Goal: Information Seeking & Learning: Find contact information

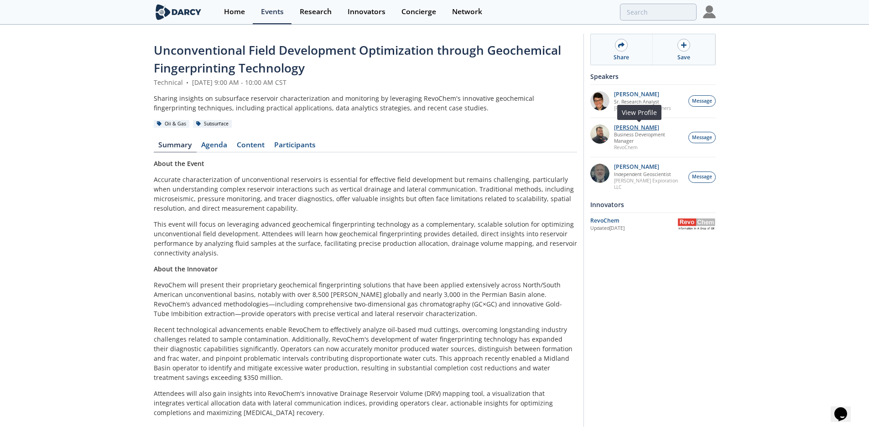
click at [645, 126] on p "[PERSON_NAME]" at bounding box center [648, 128] width 69 height 6
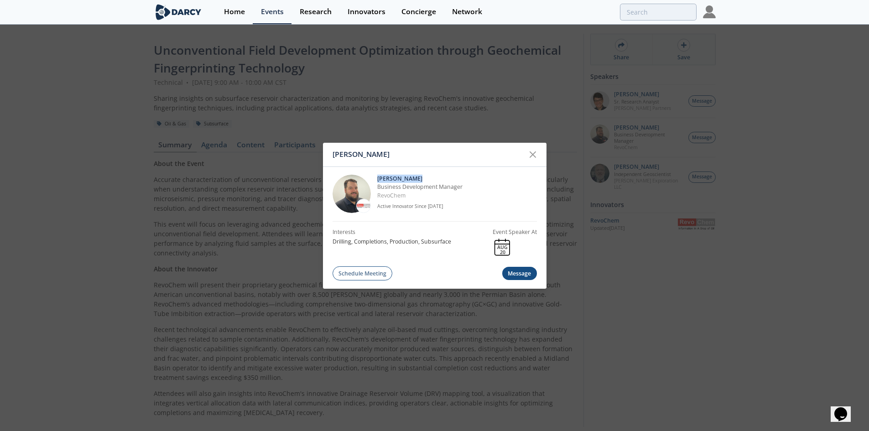
drag, startPoint x: 435, startPoint y: 174, endPoint x: 376, endPoint y: 177, distance: 58.5
click at [376, 177] on div "[PERSON_NAME] Business Development Manager RevoChem Active Innovator Since [DAT…" at bounding box center [435, 194] width 204 height 55
copy p "[PERSON_NAME]"
drag, startPoint x: 412, startPoint y: 195, endPoint x: 378, endPoint y: 195, distance: 33.8
click at [378, 195] on p "RevoChem" at bounding box center [457, 196] width 160 height 8
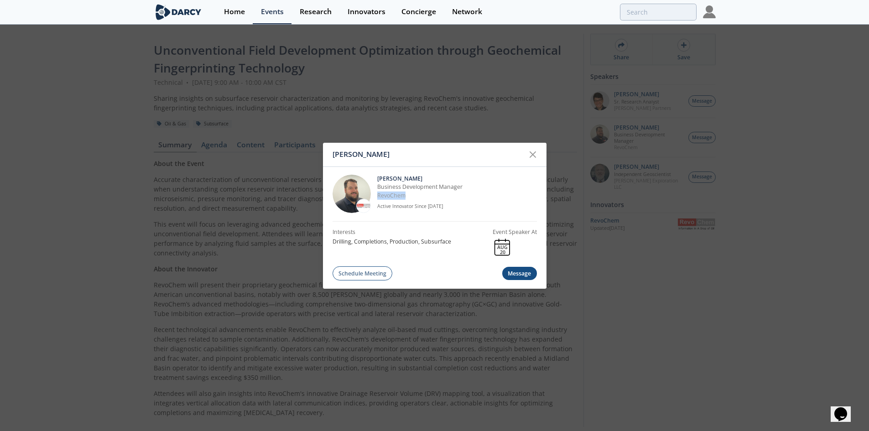
copy link "RevoChem"
click at [601, 102] on div "Bob Aylsworth Bob Aylsworth Business Development Manager RevoChem Active Innova…" at bounding box center [434, 215] width 869 height 431
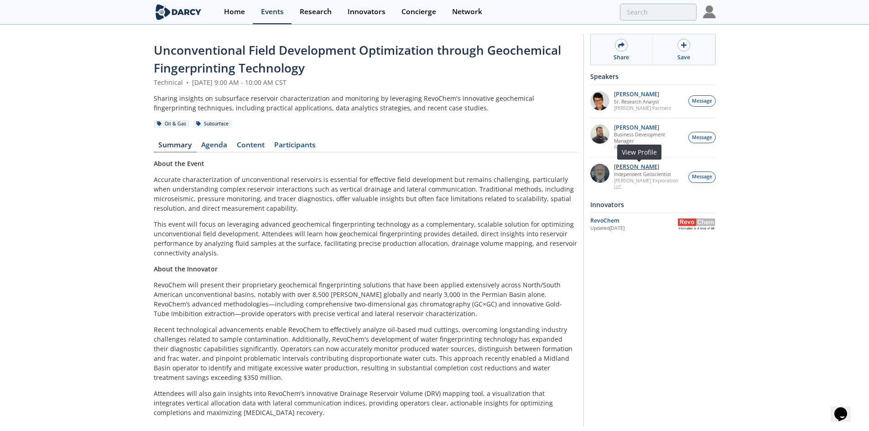
click at [631, 167] on p "John Sinclair" at bounding box center [648, 167] width 69 height 6
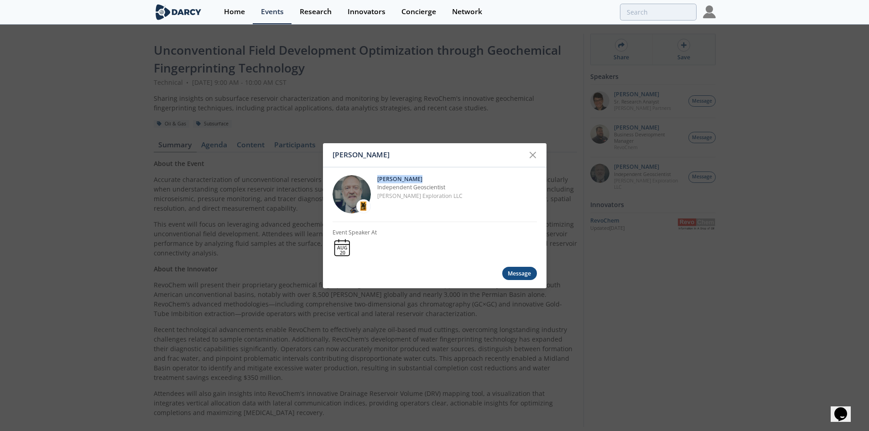
drag, startPoint x: 417, startPoint y: 177, endPoint x: 377, endPoint y: 177, distance: 39.7
click at [377, 177] on p "John Sinclair" at bounding box center [457, 179] width 160 height 8
copy p "John Sinclair"
drag, startPoint x: 449, startPoint y: 194, endPoint x: 378, endPoint y: 198, distance: 71.7
click at [378, 198] on p "Sinclair Exploration LLC" at bounding box center [457, 196] width 160 height 8
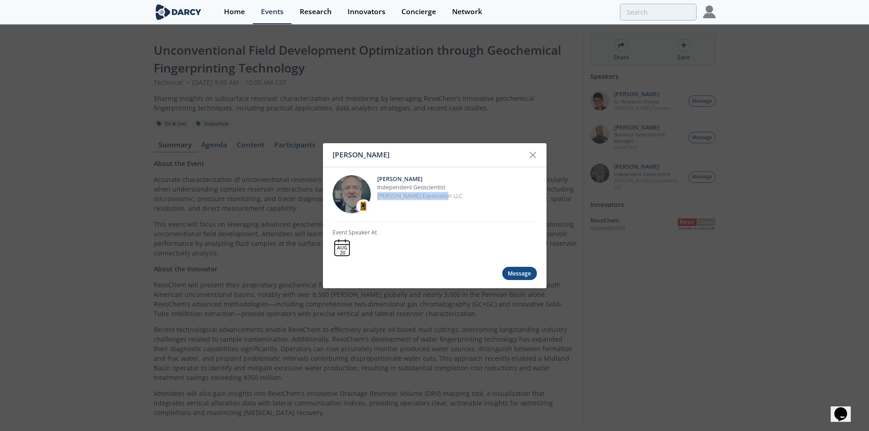
copy p "Sinclair Exploration LLC"
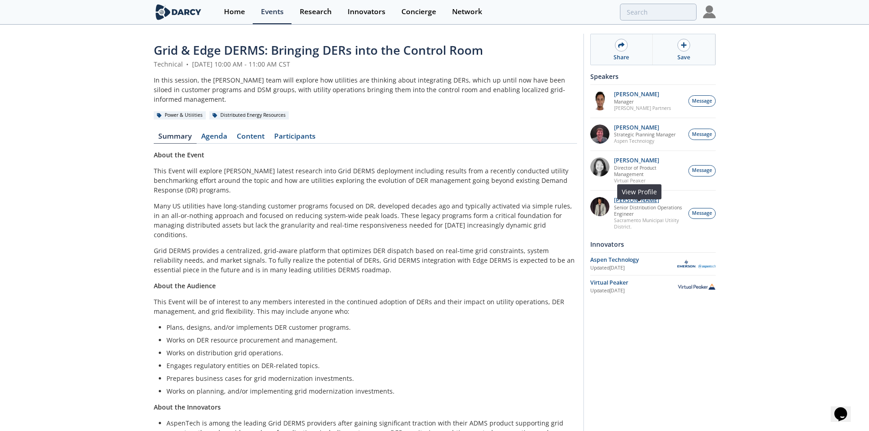
click at [642, 203] on p "[PERSON_NAME]" at bounding box center [648, 200] width 69 height 6
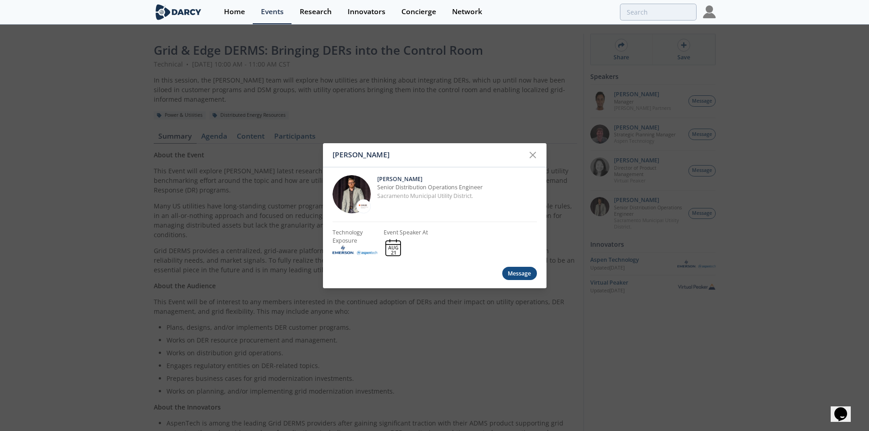
drag, startPoint x: 429, startPoint y: 176, endPoint x: 374, endPoint y: 176, distance: 55.2
click at [374, 176] on div "[PERSON_NAME] Senior Distribution Operations Engineer Sacramento Municipal Util…" at bounding box center [435, 194] width 204 height 55
copy p "[PERSON_NAME]"
click at [634, 107] on div "[PERSON_NAME] [PERSON_NAME] Senior Distribution Operations Engineer Sacramento …" at bounding box center [434, 215] width 869 height 431
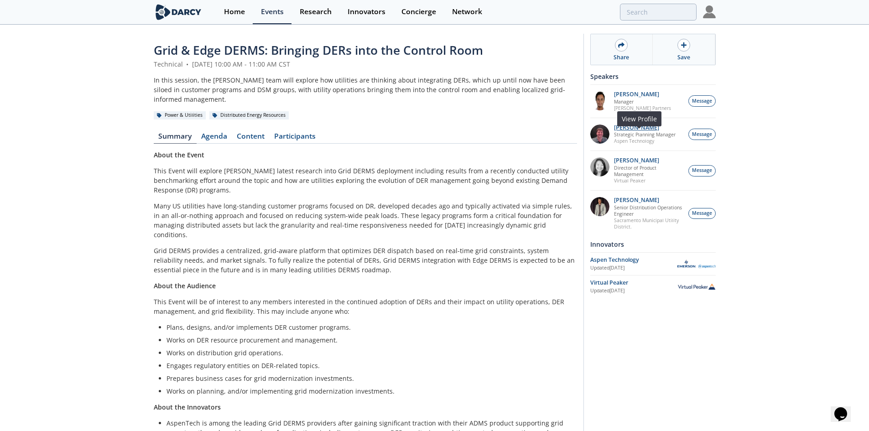
click at [651, 131] on p "[PERSON_NAME]" at bounding box center [645, 128] width 62 height 6
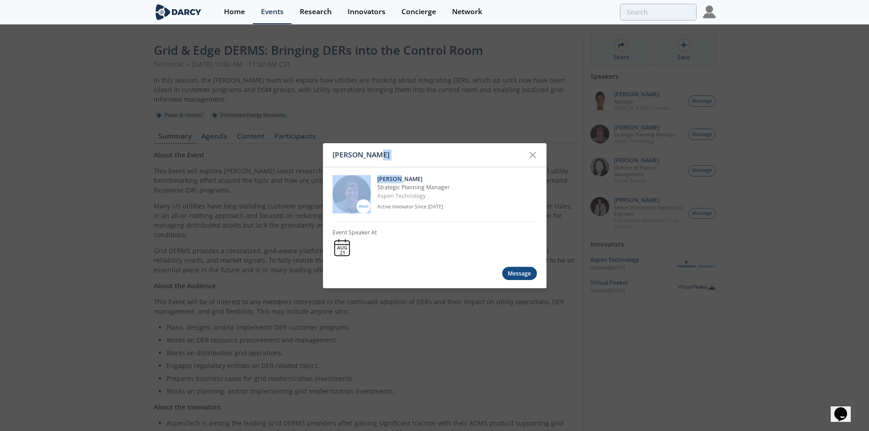
drag, startPoint x: 399, startPoint y: 169, endPoint x: 374, endPoint y: 161, distance: 26.4
click at [374, 161] on div "[PERSON_NAME] [PERSON_NAME] Strategic Planning Manager Aspen Technology Active …" at bounding box center [435, 215] width 224 height 145
click at [427, 147] on div "[PERSON_NAME]" at bounding box center [429, 154] width 192 height 17
drag, startPoint x: 392, startPoint y: 153, endPoint x: 323, endPoint y: 154, distance: 69.3
click at [323, 154] on div "[PERSON_NAME]" at bounding box center [435, 155] width 224 height 24
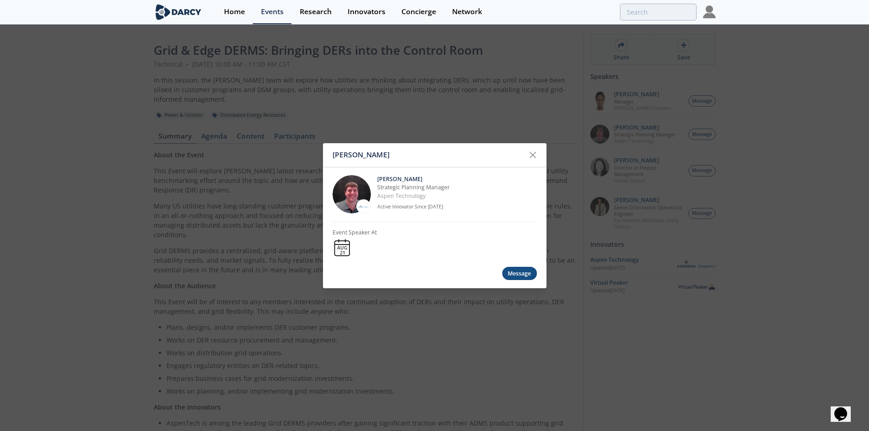
copy div "[PERSON_NAME]"
drag, startPoint x: 437, startPoint y: 197, endPoint x: 375, endPoint y: 198, distance: 62.1
click at [375, 198] on div "[PERSON_NAME] Strategic Planning Manager Aspen Technology Active Innovator Sinc…" at bounding box center [435, 194] width 204 height 55
copy link "Aspen Technology"
click at [670, 155] on div "[PERSON_NAME] [PERSON_NAME] Strategic Planning Manager Aspen Technology Active …" at bounding box center [434, 215] width 869 height 431
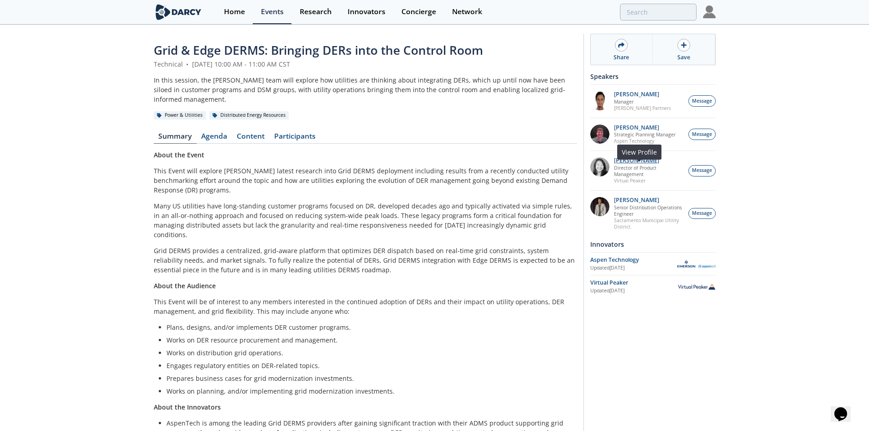
click at [630, 164] on p "[PERSON_NAME]" at bounding box center [648, 160] width 69 height 6
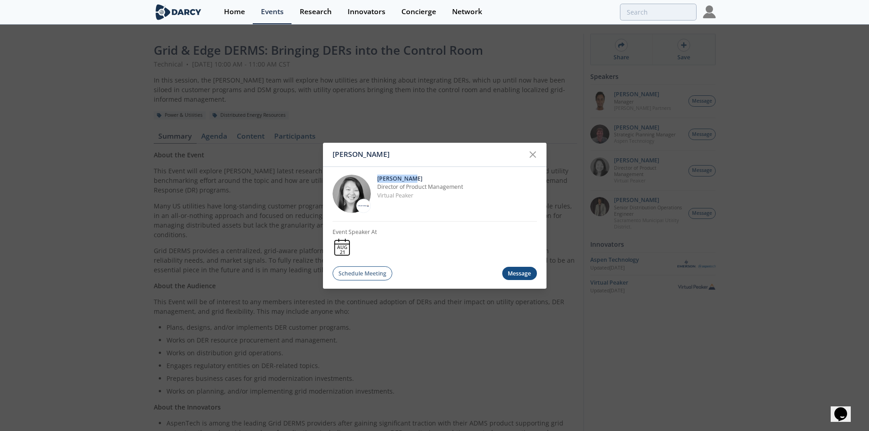
drag, startPoint x: 420, startPoint y: 180, endPoint x: 378, endPoint y: 178, distance: 42.0
click at [378, 178] on p "[PERSON_NAME]" at bounding box center [457, 179] width 160 height 8
copy p "[PERSON_NAME]"
drag, startPoint x: 407, startPoint y: 193, endPoint x: 376, endPoint y: 194, distance: 31.5
click at [376, 194] on div "[PERSON_NAME] Director of Product Management Virtual Peaker" at bounding box center [435, 194] width 204 height 55
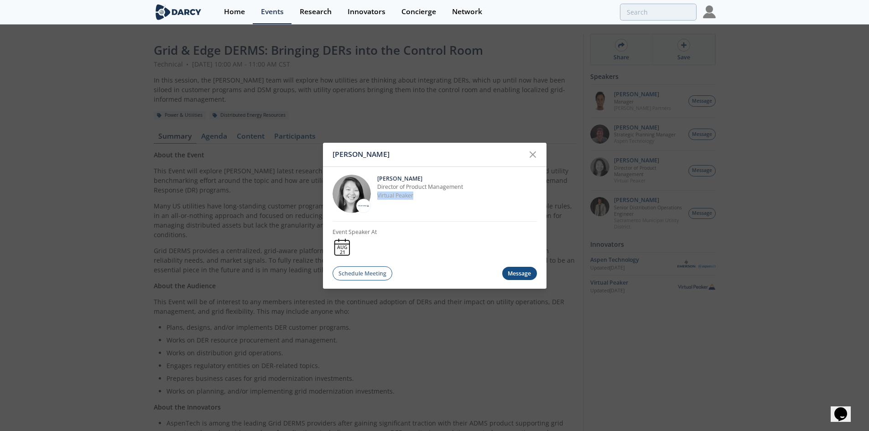
copy link "Virtual Peaker"
